Goal: Task Accomplishment & Management: Manage account settings

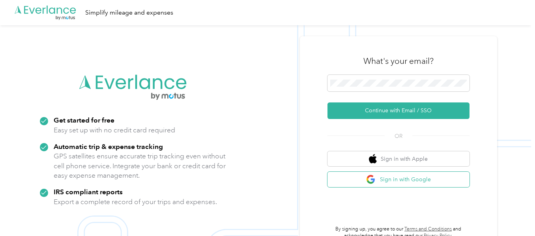
click at [409, 181] on button "Sign in with Google" at bounding box center [398, 179] width 142 height 15
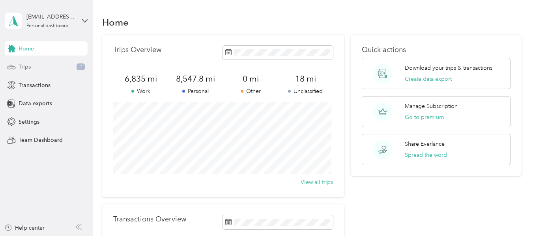
click at [32, 68] on div "Trips 2" at bounding box center [46, 67] width 83 height 14
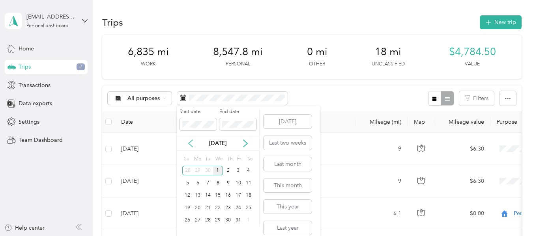
click at [192, 142] on icon at bounding box center [191, 144] width 8 height 8
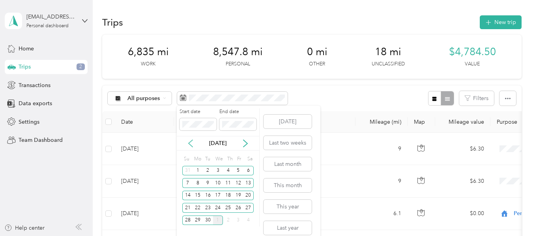
click at [192, 142] on icon at bounding box center [191, 144] width 8 height 8
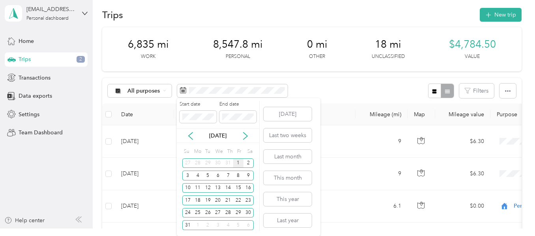
click at [237, 160] on div "1" at bounding box center [238, 164] width 10 height 10
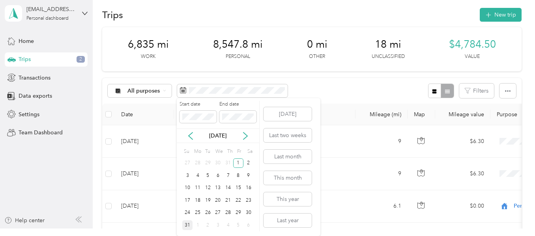
click at [189, 224] on div "31" at bounding box center [187, 225] width 10 height 10
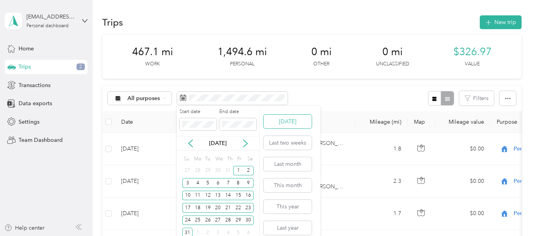
click at [288, 123] on button "[DATE]" at bounding box center [287, 122] width 48 height 14
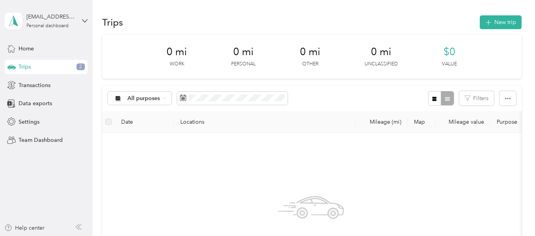
click at [26, 63] on span "Trips" at bounding box center [25, 67] width 12 height 8
click at [25, 66] on span "Trips" at bounding box center [25, 67] width 12 height 8
click at [31, 88] on span "Transactions" at bounding box center [35, 85] width 32 height 8
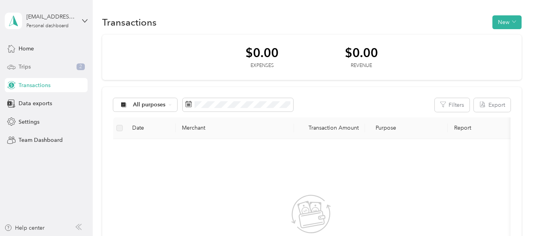
click at [26, 67] on span "Trips" at bounding box center [25, 67] width 12 height 8
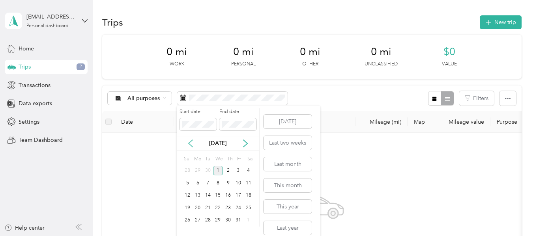
click at [191, 143] on icon at bounding box center [191, 144] width 8 height 8
click at [209, 216] on div "30" at bounding box center [208, 221] width 10 height 10
click at [247, 128] on span at bounding box center [237, 124] width 37 height 13
click at [279, 127] on button "[DATE]" at bounding box center [287, 122] width 48 height 14
click at [190, 142] on icon at bounding box center [191, 144] width 8 height 8
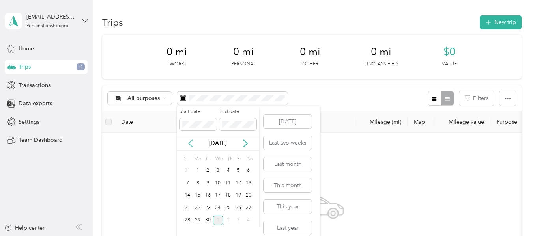
click at [190, 142] on icon at bounding box center [191, 144] width 8 height 8
click at [208, 170] on div "1" at bounding box center [208, 171] width 10 height 10
click at [227, 219] on div "31" at bounding box center [228, 221] width 10 height 10
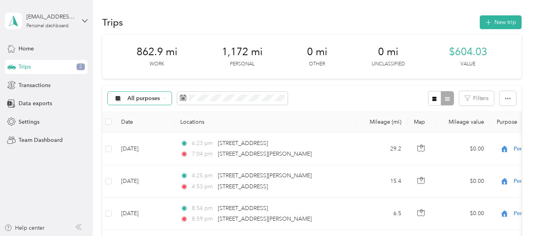
click at [164, 98] on icon at bounding box center [164, 98] width 3 height 3
click at [357, 107] on div "All purposes Filters" at bounding box center [311, 99] width 419 height 26
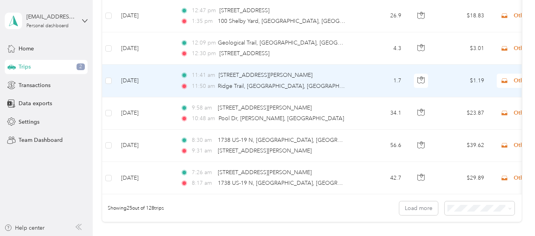
click at [513, 80] on span "Other" at bounding box center [542, 81] width 86 height 9
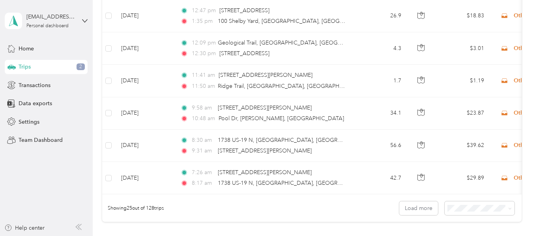
click at [54, 176] on aside "[EMAIL_ADDRESS][DOMAIN_NAME] Personal dashboard Home Trips 2 Transactions Data …" at bounding box center [46, 118] width 93 height 236
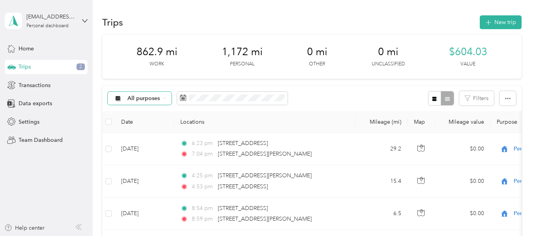
click at [80, 227] on icon at bounding box center [78, 227] width 6 height 6
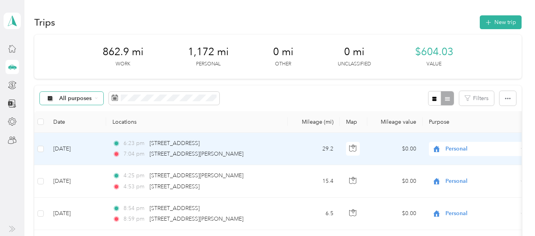
click at [463, 147] on span "Personal" at bounding box center [481, 149] width 72 height 9
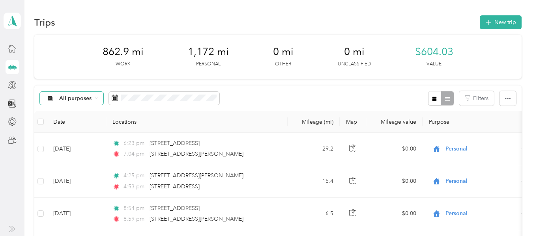
click at [356, 96] on div "All purposes Filters" at bounding box center [277, 99] width 487 height 26
click at [11, 103] on icon at bounding box center [10, 103] width 4 height 4
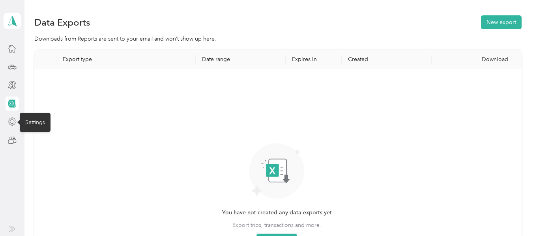
click at [16, 125] on icon at bounding box center [12, 122] width 9 height 9
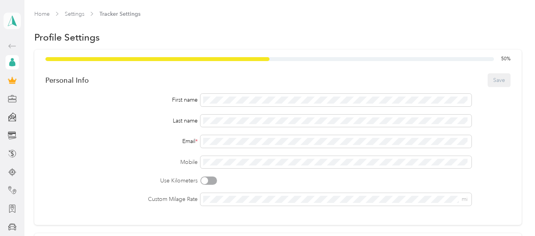
click at [12, 20] on polygon at bounding box center [14, 20] width 4 height 10
click at [69, 139] on div "Email *" at bounding box center [121, 141] width 152 height 8
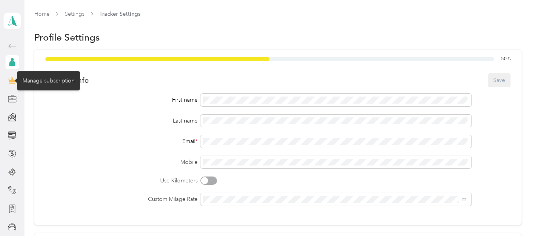
click at [9, 82] on icon at bounding box center [12, 81] width 7 height 6
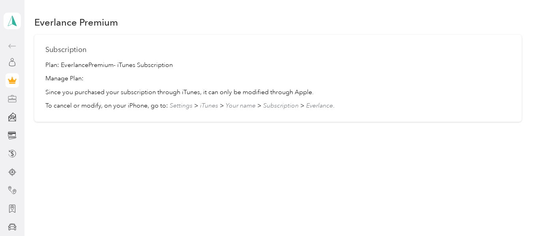
click at [6, 101] on div at bounding box center [12, 99] width 13 height 14
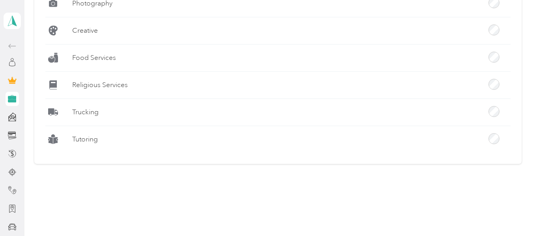
scroll to position [820, 0]
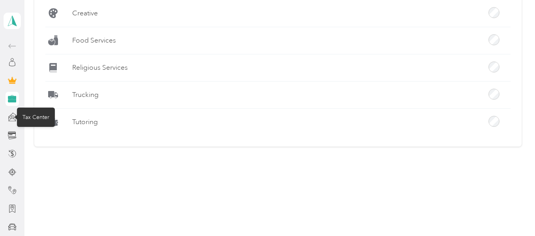
click at [8, 118] on icon at bounding box center [12, 117] width 9 height 9
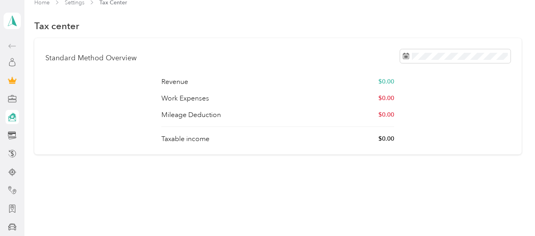
scroll to position [11, 0]
click at [8, 151] on icon at bounding box center [12, 153] width 9 height 9
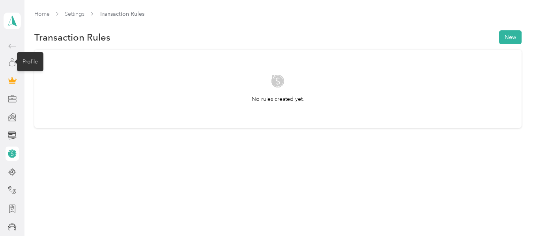
click at [8, 60] on icon at bounding box center [12, 62] width 9 height 9
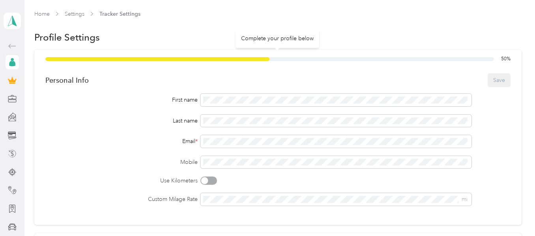
drag, startPoint x: 172, startPoint y: 58, endPoint x: 325, endPoint y: 52, distance: 153.2
click at [325, 52] on div "50 % Personal Info Save First name Last name Email * Mobile Use Kilometers Cust…" at bounding box center [277, 138] width 487 height 176
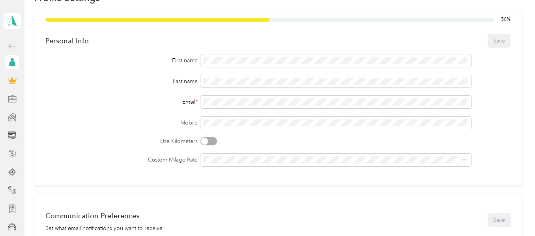
scroll to position [79, 0]
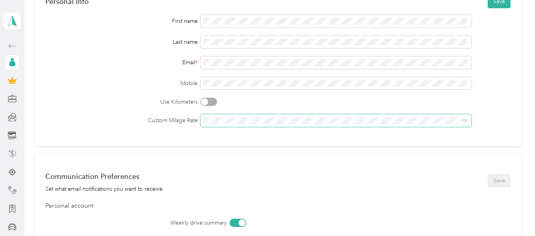
click at [456, 126] on span "mi" at bounding box center [335, 120] width 271 height 13
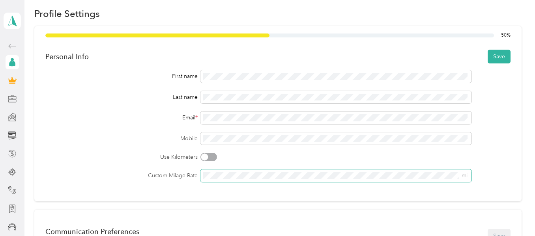
scroll to position [0, 0]
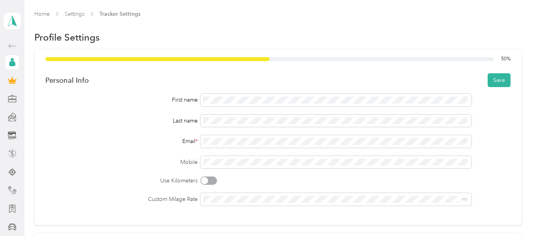
click at [9, 65] on icon at bounding box center [12, 64] width 6 height 6
click at [8, 99] on icon at bounding box center [12, 99] width 9 height 9
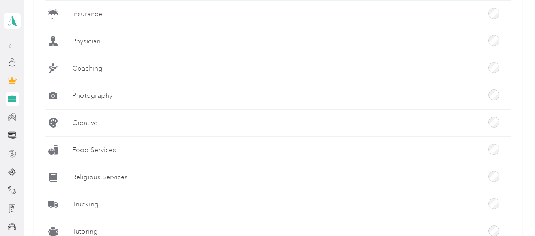
scroll to position [820, 0]
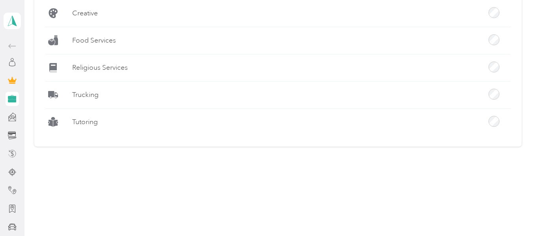
click at [9, 97] on icon at bounding box center [12, 97] width 8 height 3
click at [10, 102] on icon at bounding box center [12, 100] width 8 height 3
click at [13, 137] on icon at bounding box center [12, 135] width 9 height 9
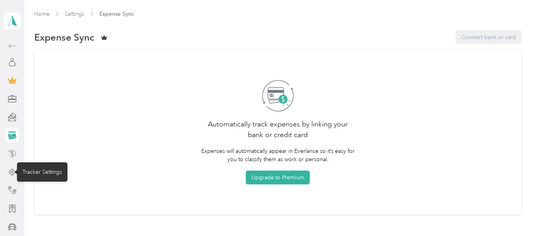
click at [8, 172] on icon at bounding box center [12, 172] width 9 height 9
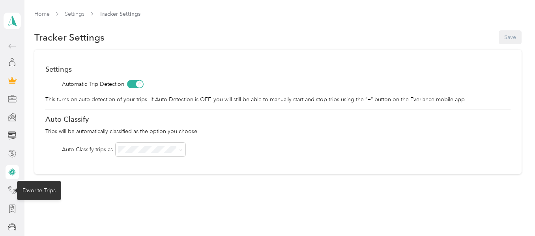
click at [11, 187] on icon at bounding box center [12, 190] width 9 height 9
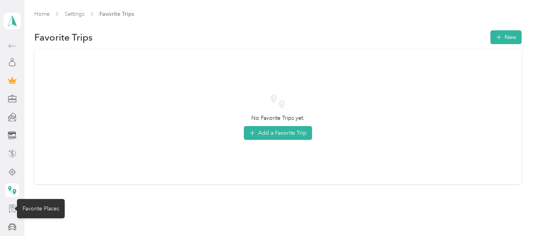
click at [10, 208] on icon at bounding box center [12, 209] width 9 height 9
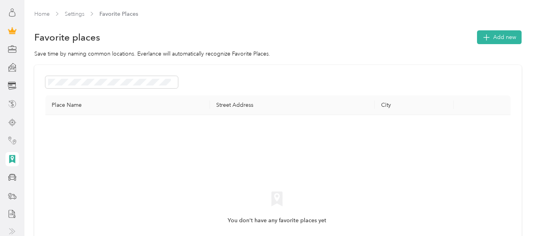
scroll to position [52, 0]
click at [9, 174] on icon at bounding box center [12, 175] width 9 height 9
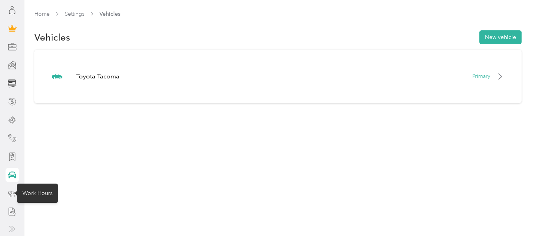
click at [10, 194] on icon at bounding box center [12, 193] width 9 height 9
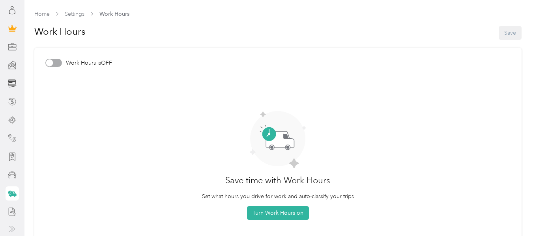
click at [11, 228] on icon at bounding box center [12, 229] width 6 height 6
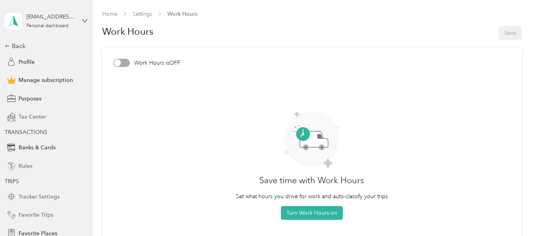
click at [25, 133] on span "TRANSACTIONS" at bounding box center [26, 132] width 43 height 7
click at [23, 133] on span "TRANSACTIONS" at bounding box center [26, 132] width 43 height 7
click at [106, 16] on link "Home" at bounding box center [109, 14] width 15 height 7
